Goal: Information Seeking & Learning: Understand process/instructions

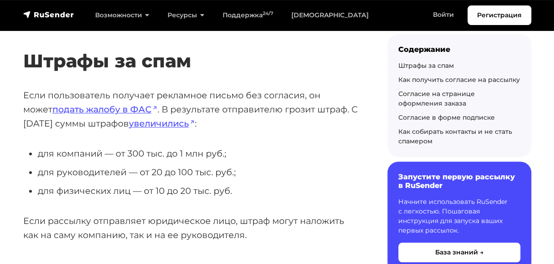
scroll to position [228, 0]
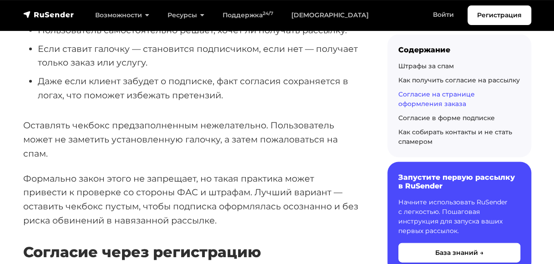
scroll to position [865, 0]
click at [123, 118] on p "Оставлять чекбокс предзаполненным нежелательно. Пользователь может не заметить …" at bounding box center [190, 139] width 335 height 42
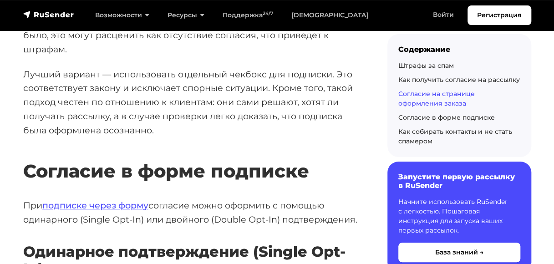
scroll to position [1684, 0]
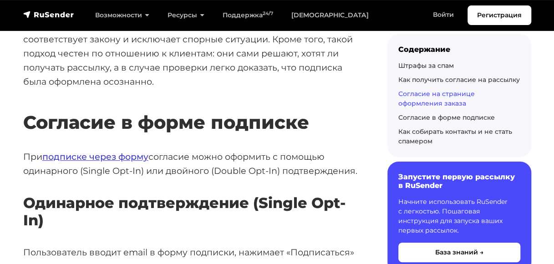
click at [113, 151] on link "подписке через форму" at bounding box center [95, 156] width 106 height 11
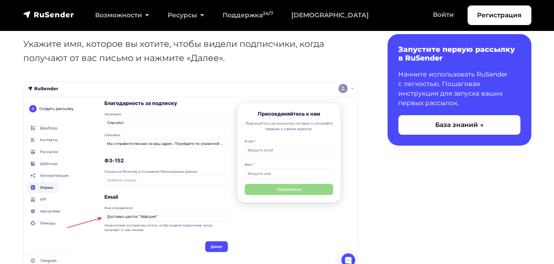
scroll to position [1365, 0]
